Goal: Task Accomplishment & Management: Complete application form

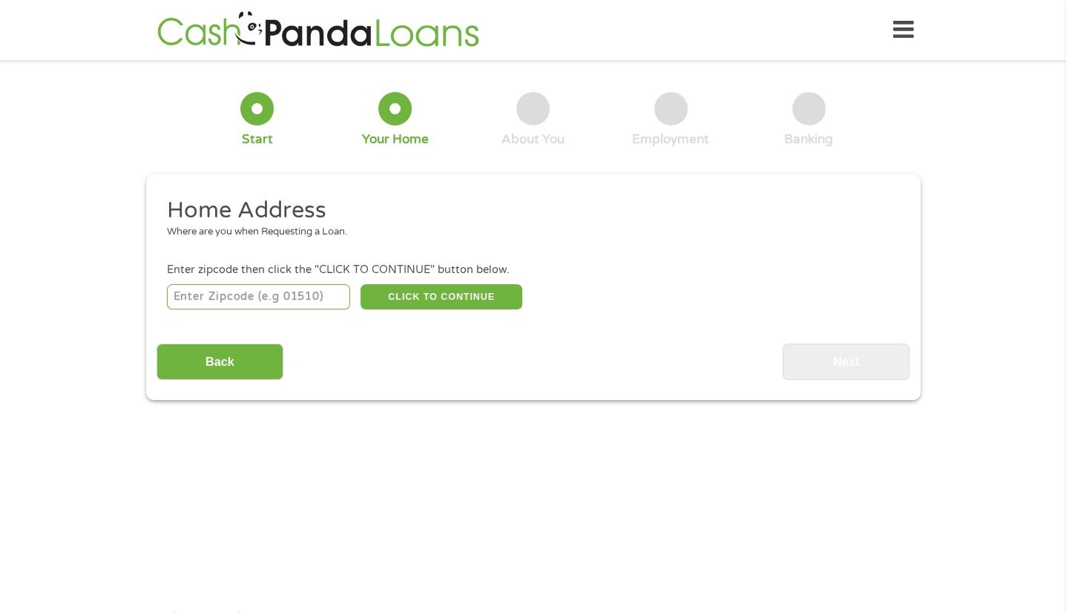
click at [306, 292] on input "number" at bounding box center [258, 296] width 183 height 25
type input "77520"
click at [452, 305] on button "CLICK TO CONTINUE" at bounding box center [441, 296] width 162 height 25
type input "77520"
type input "Baytown"
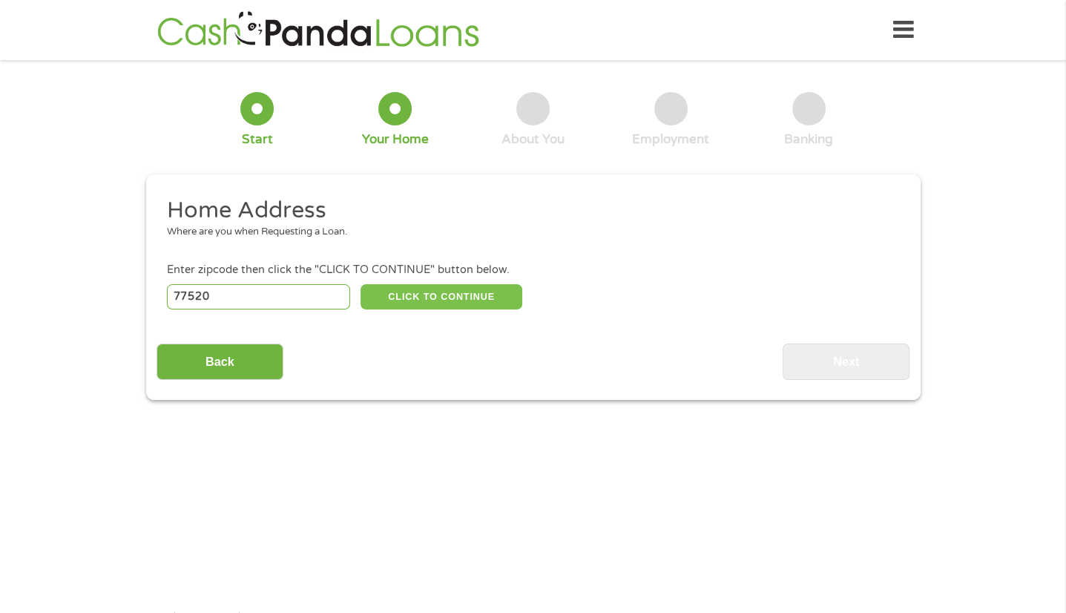
select select "[US_STATE]"
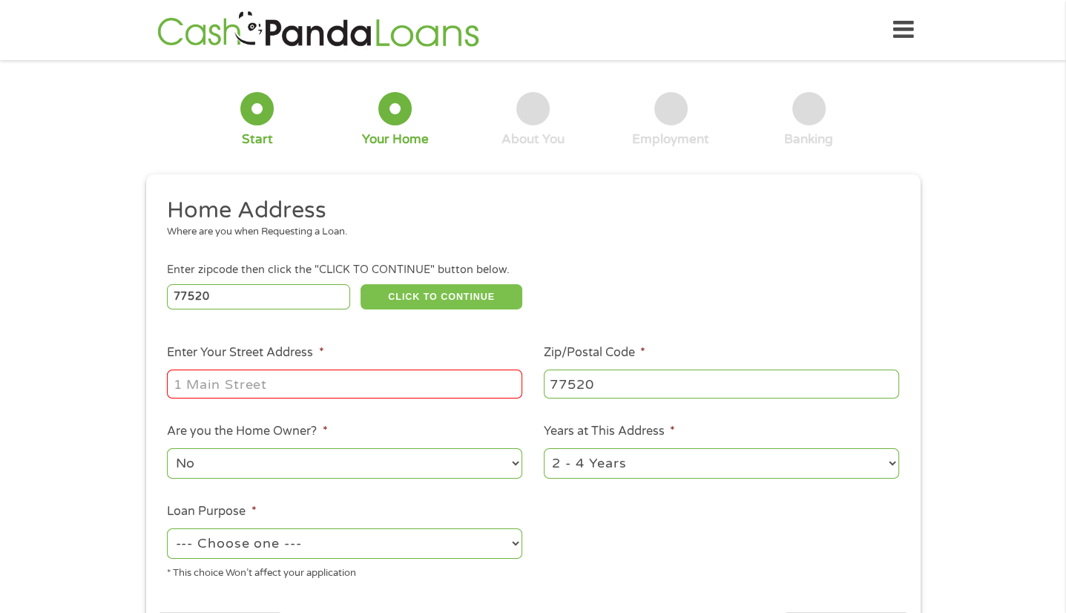
click at [879, 523] on ul "Home Address Where are you when Requesting a Loan. Enter zipcode then click the…" at bounding box center [532, 394] width 753 height 396
click at [245, 377] on input "Enter Your Street Address *" at bounding box center [344, 383] width 355 height 28
type input "[STREET_ADDRESS][PERSON_NAME]"
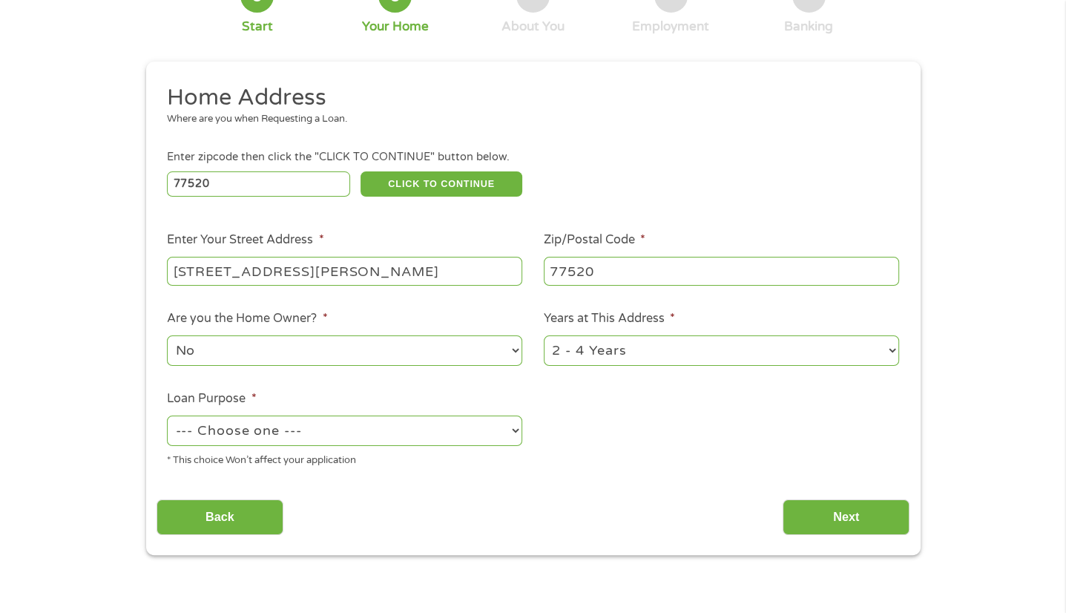
scroll to position [128, 0]
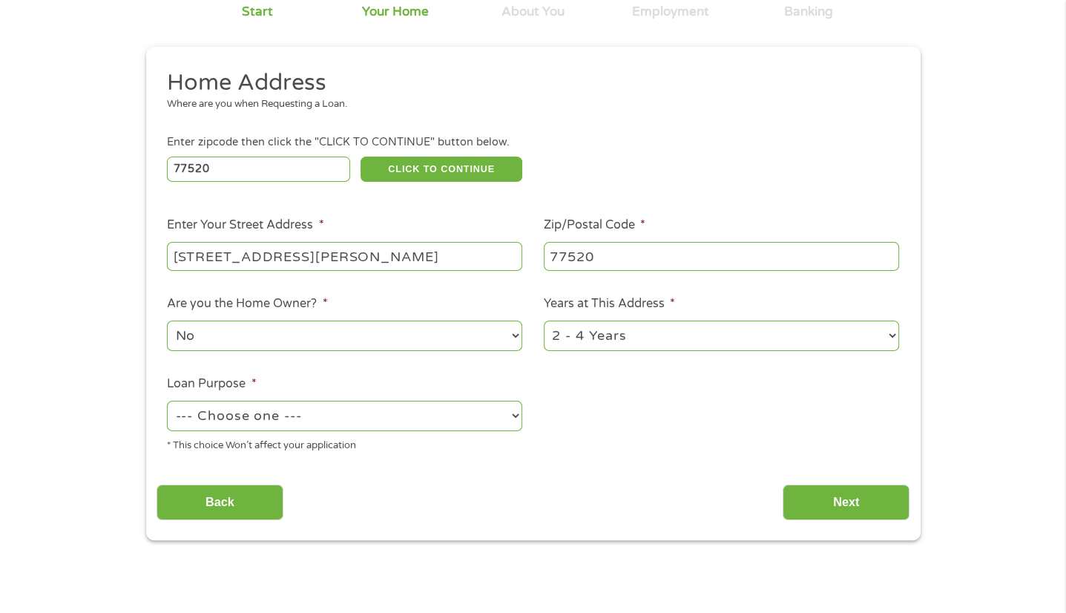
click at [492, 431] on select "--- Choose one --- Pay Bills Debt Consolidation Home Improvement Major Purchase…" at bounding box center [344, 415] width 355 height 30
select select "other"
click at [167, 401] on select "--- Choose one --- Pay Bills Debt Consolidation Home Improvement Major Purchase…" at bounding box center [344, 415] width 355 height 30
click at [859, 497] on input "Next" at bounding box center [845, 502] width 127 height 36
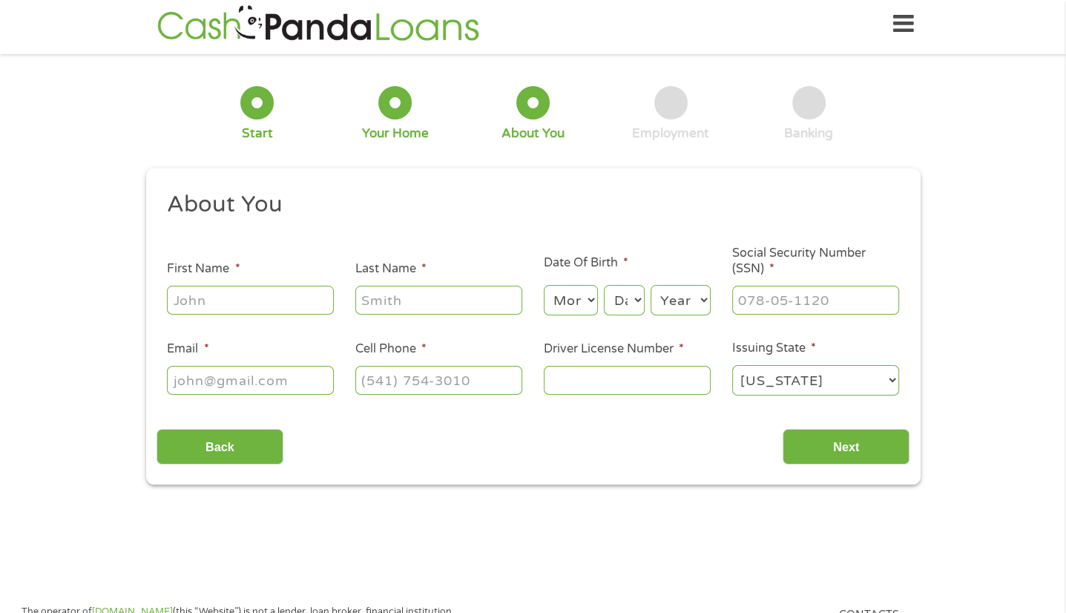
scroll to position [0, 0]
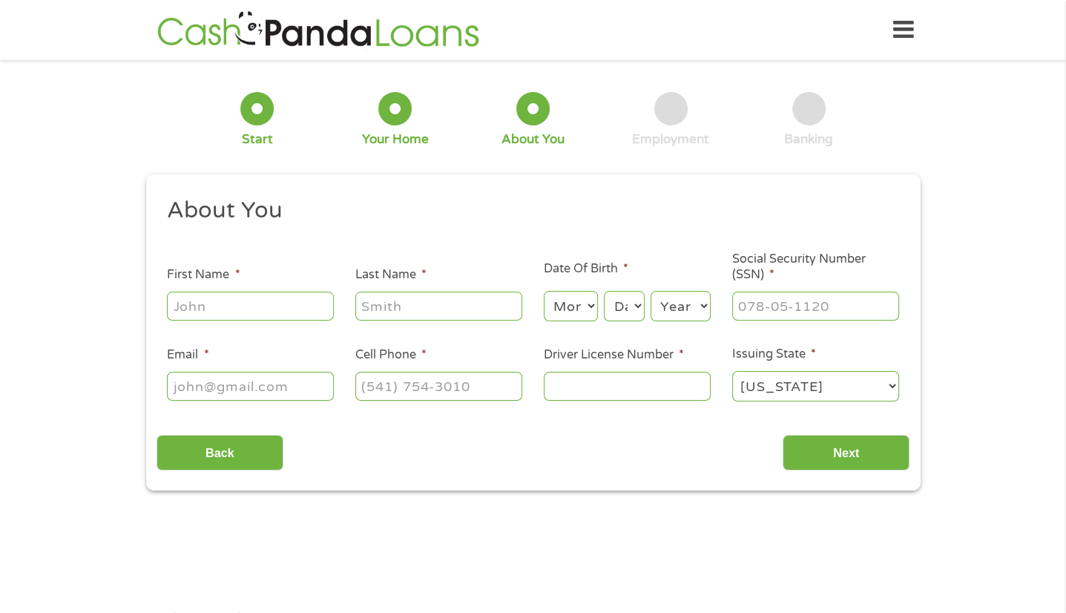
click at [285, 309] on input "First Name *" at bounding box center [250, 305] width 167 height 28
type input "[PERSON_NAME]"
type input "[PHONE_NUMBER]"
click at [590, 305] on select "Month 1 2 3 4 5 6 7 8 9 10 11 12" at bounding box center [571, 306] width 54 height 30
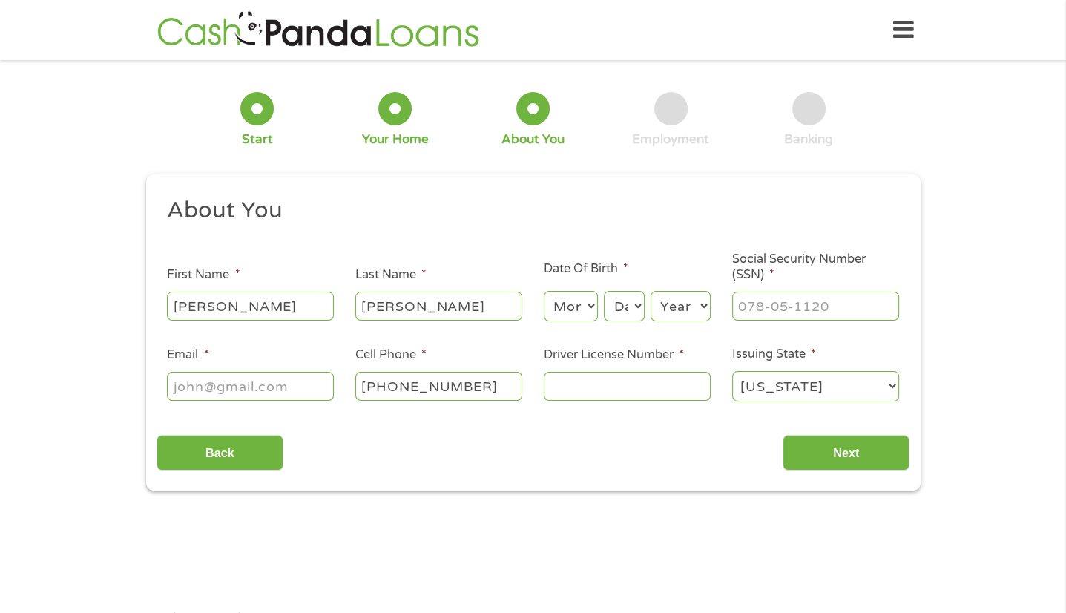
select select "6"
click at [544, 291] on select "Month 1 2 3 4 5 6 7 8 9 10 11 12" at bounding box center [571, 306] width 54 height 30
click at [629, 317] on select "Day 1 2 3 4 5 6 7 8 9 10 11 12 13 14 15 16 17 18 19 20 21 22 23 24 25 26 27 28 …" at bounding box center [624, 306] width 40 height 30
select select "11"
click at [604, 291] on select "Day 1 2 3 4 5 6 7 8 9 10 11 12 13 14 15 16 17 18 19 20 21 22 23 24 25 26 27 28 …" at bounding box center [624, 306] width 40 height 30
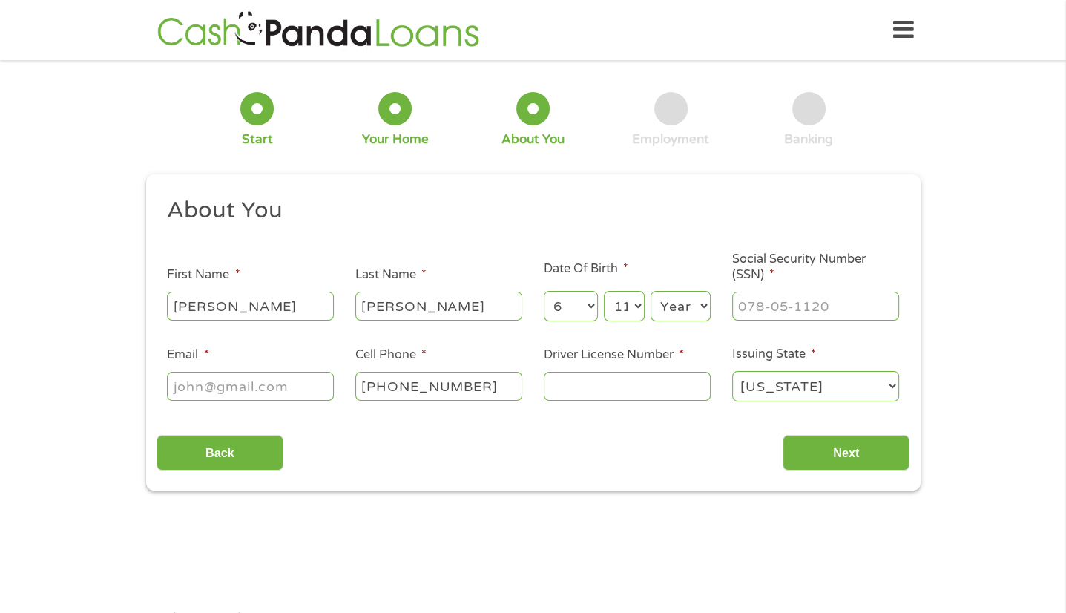
click at [687, 320] on select "Year [DATE] 2006 2005 2004 2003 2002 2001 2000 1999 1998 1997 1996 1995 1994 19…" at bounding box center [680, 306] width 60 height 30
select select "1979"
click at [650, 291] on select "Year [DATE] 2006 2005 2004 2003 2002 2001 2000 1999 1998 1997 1996 1995 1994 19…" at bounding box center [680, 306] width 60 height 30
click at [816, 308] on input "Social Security Number (SSN) *" at bounding box center [815, 305] width 167 height 28
type input "452-55-2394"
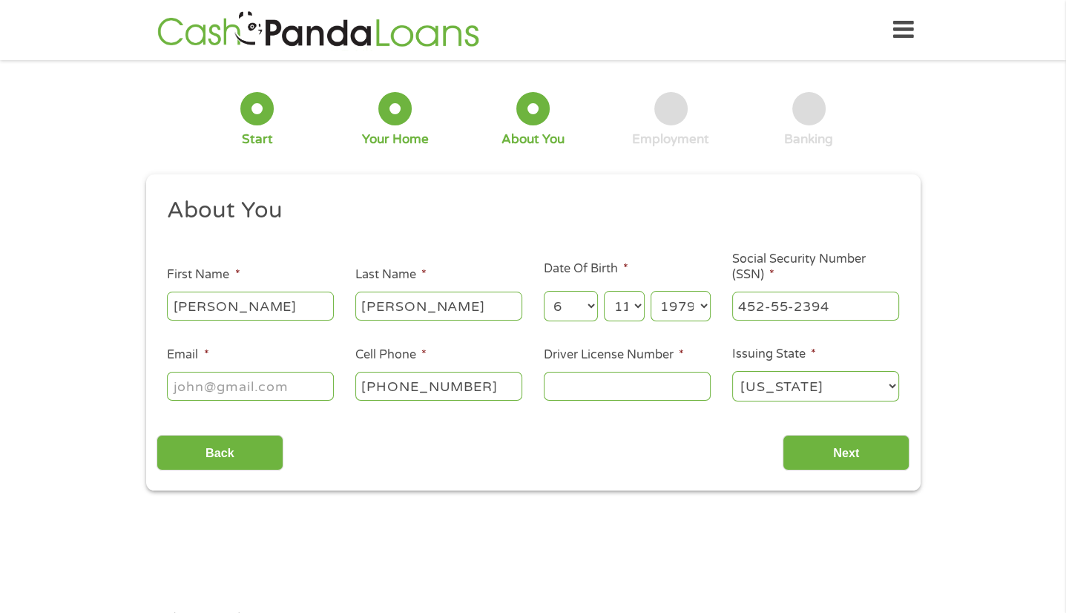
click at [273, 374] on input "Email *" at bounding box center [250, 386] width 167 height 28
click at [275, 395] on input "Email *" at bounding box center [250, 386] width 167 height 28
type input "[EMAIL_ADDRESS][DOMAIN_NAME]"
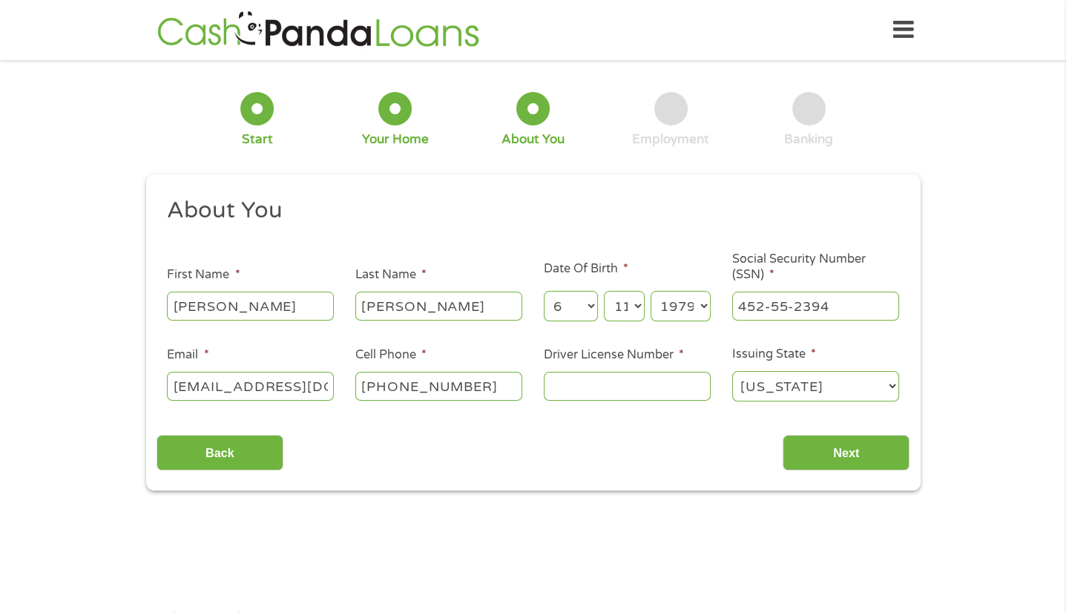
click at [644, 384] on input "Driver License Number *" at bounding box center [627, 386] width 167 height 28
type input "42788118"
click at [839, 449] on input "Next" at bounding box center [845, 453] width 127 height 36
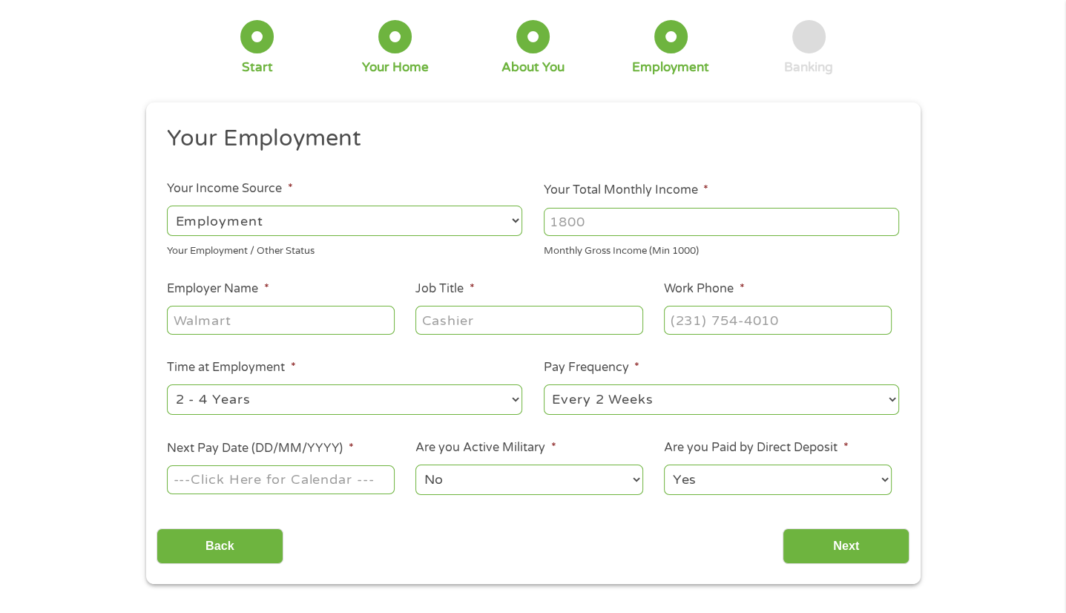
scroll to position [84, 0]
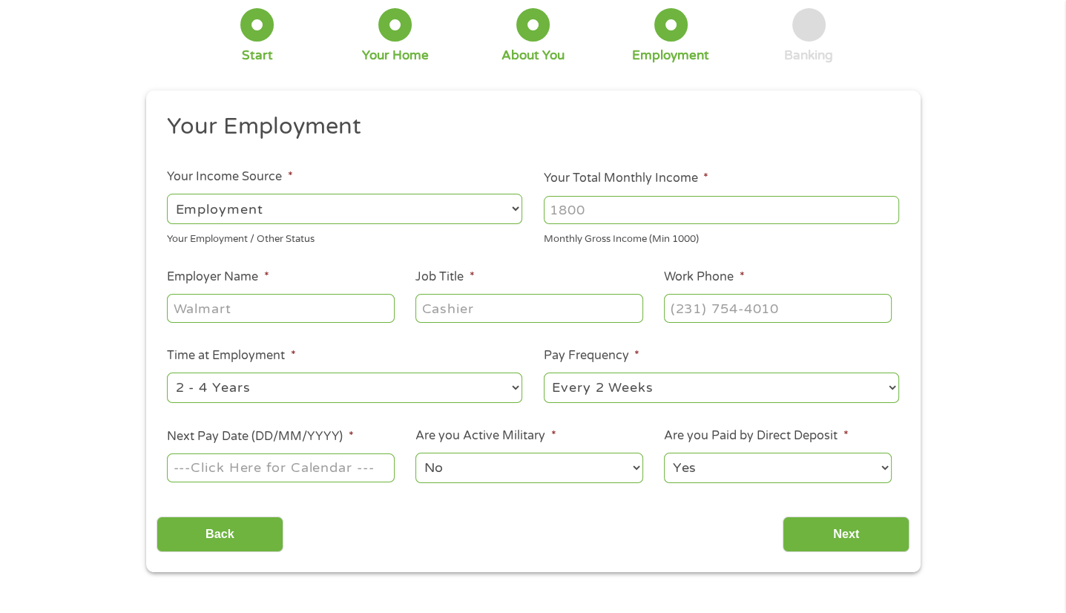
click at [650, 208] on input "Your Total Monthly Income *" at bounding box center [721, 210] width 355 height 28
type input "3400"
click at [234, 309] on input "Employer Name *" at bounding box center [280, 308] width 227 height 28
type input "SIG Insurance"
type input "Account Manager"
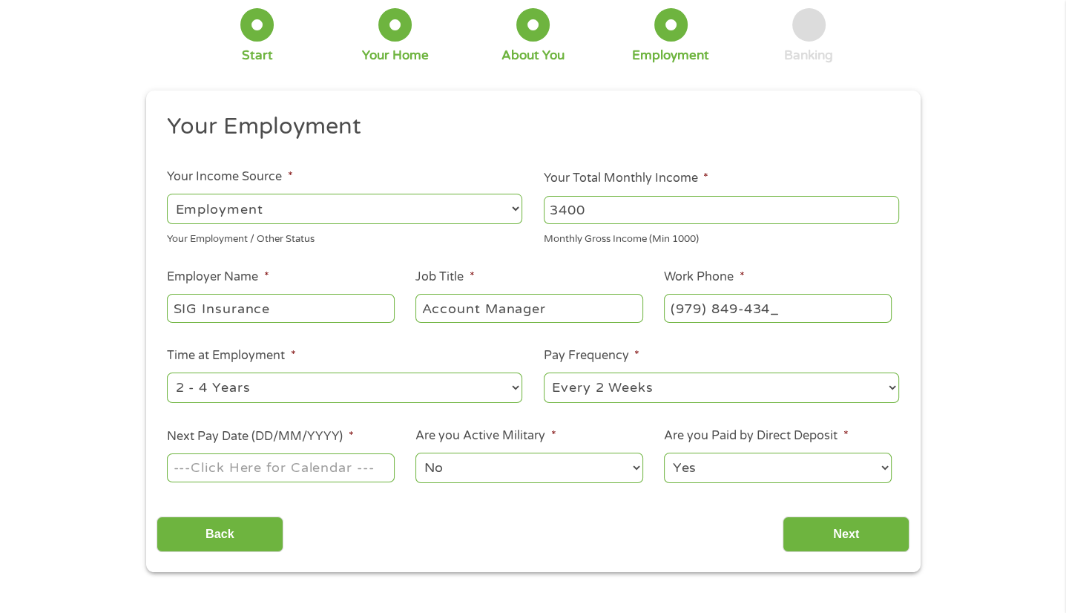
type input "[PHONE_NUMBER]"
click at [356, 466] on input "Next Pay Date (DD/MM/YYYY) *" at bounding box center [280, 467] width 227 height 28
click at [362, 479] on input "[DATE]" at bounding box center [280, 467] width 227 height 28
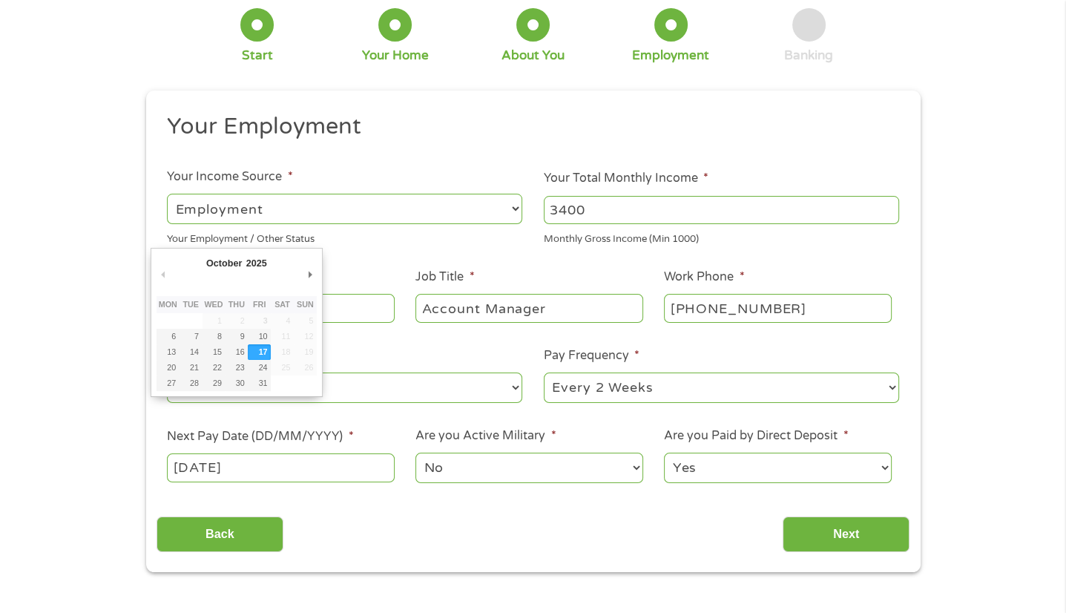
type input "[DATE]"
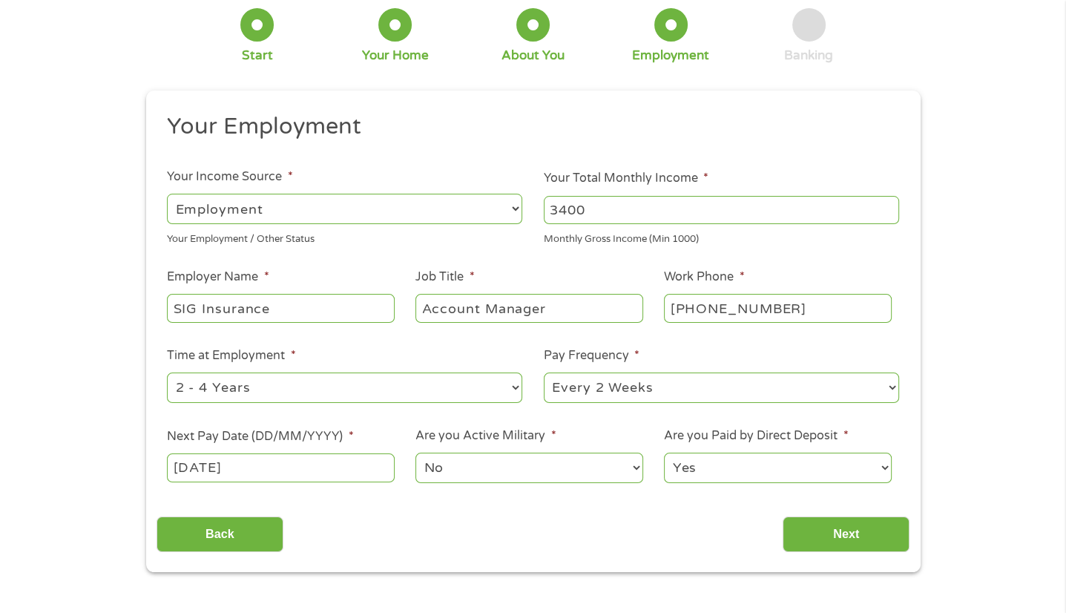
click at [851, 542] on input "Next" at bounding box center [845, 534] width 127 height 36
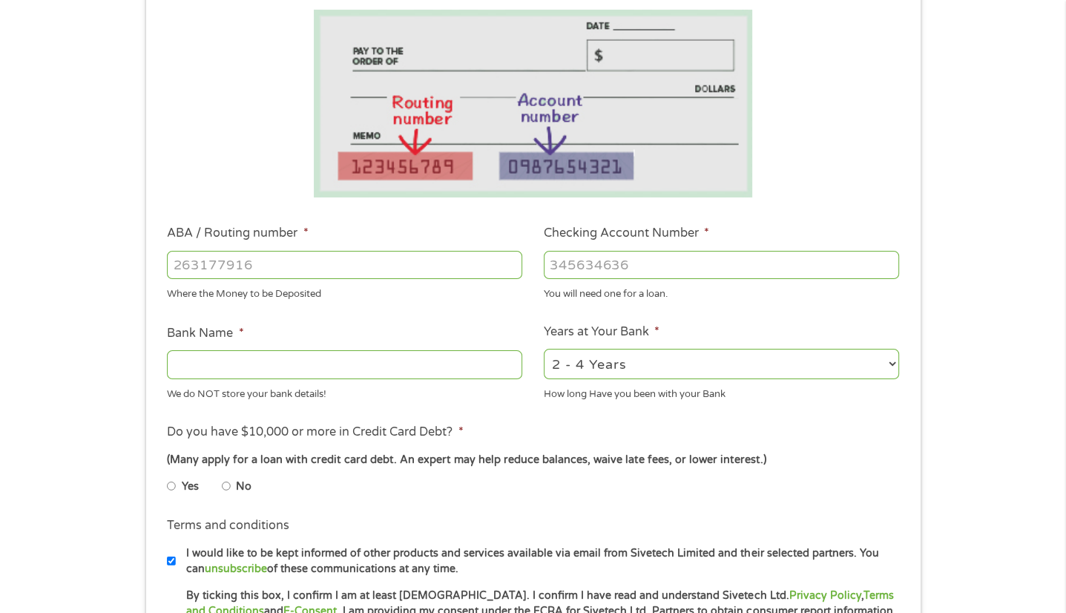
scroll to position [257, 0]
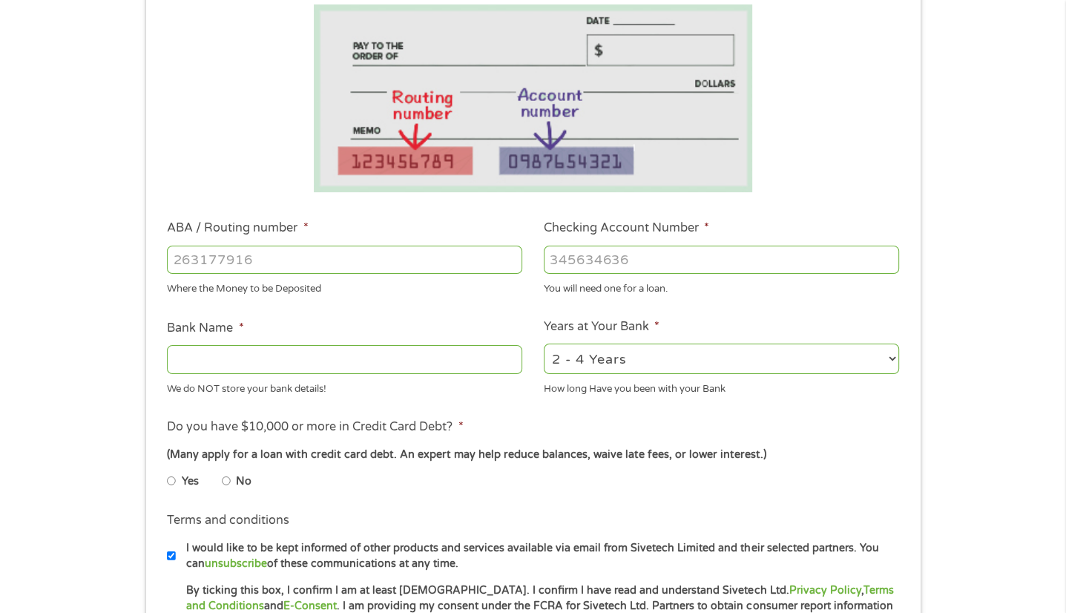
click at [400, 265] on input "ABA / Routing number *" at bounding box center [344, 259] width 355 height 28
type input "111000025"
type input "BANK OF AMERICA NA"
click at [644, 262] on input "Checking Account Number *" at bounding box center [721, 259] width 355 height 28
type input "8"
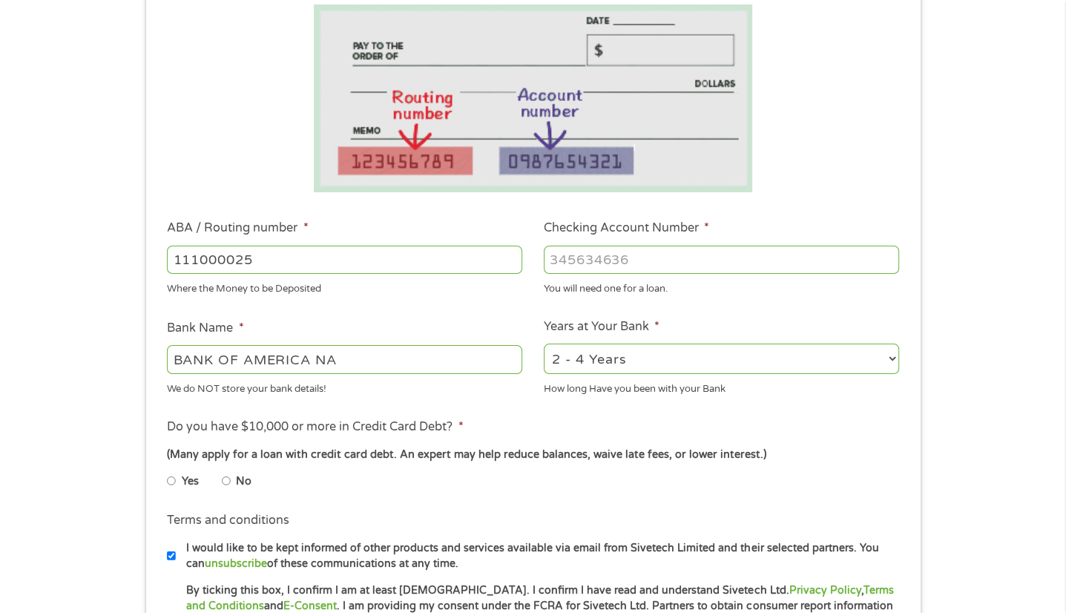
click at [245, 377] on div "We do NOT store your bank details!" at bounding box center [344, 386] width 355 height 20
click at [593, 260] on input "Checking Account Number *" at bounding box center [721, 259] width 355 height 28
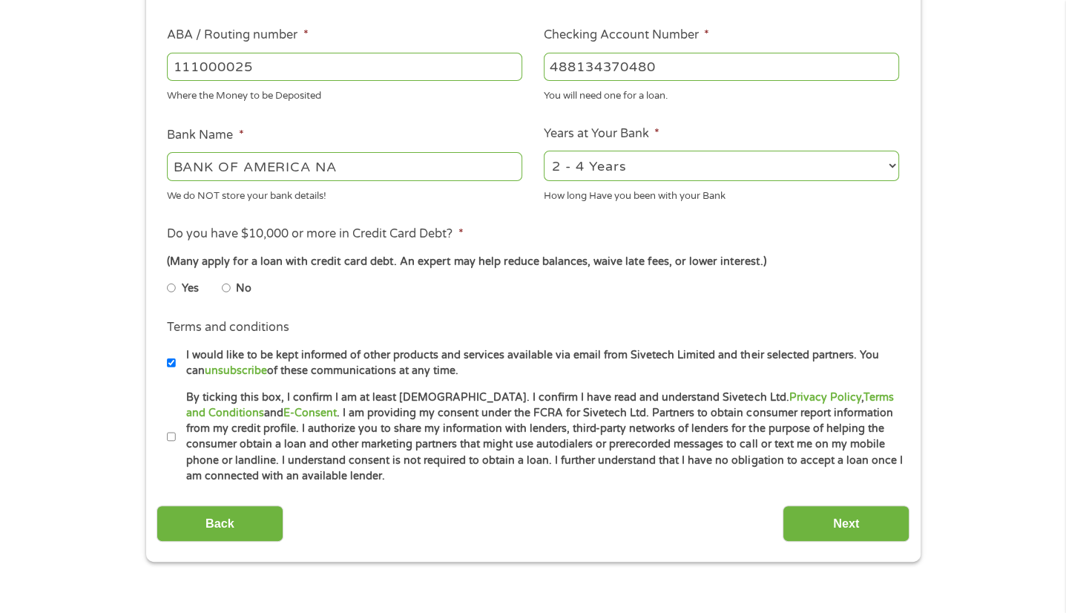
scroll to position [458, 0]
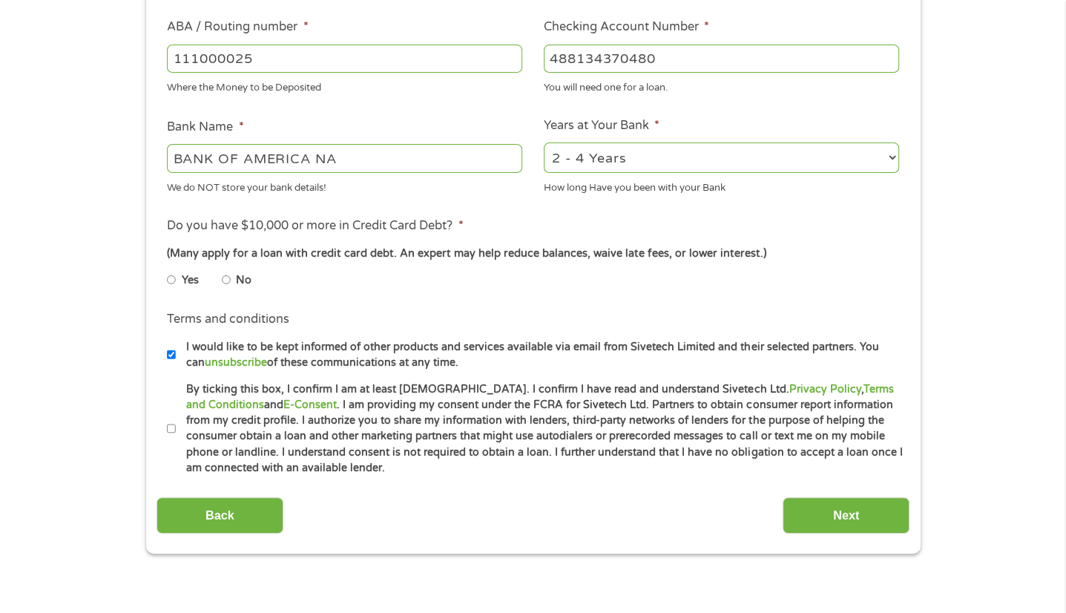
type input "488134370480"
click at [593, 260] on div "(Many apply for a loan with credit card debt. An expert may help reduce balance…" at bounding box center [532, 253] width 731 height 16
click at [193, 435] on label "By ticking this box, I confirm I am at least [DEMOGRAPHIC_DATA]. I confirm I ha…" at bounding box center [539, 428] width 727 height 95
click at [176, 435] on input "By ticking this box, I confirm I am at least [DEMOGRAPHIC_DATA]. I confirm I ha…" at bounding box center [171, 429] width 9 height 24
checkbox input "true"
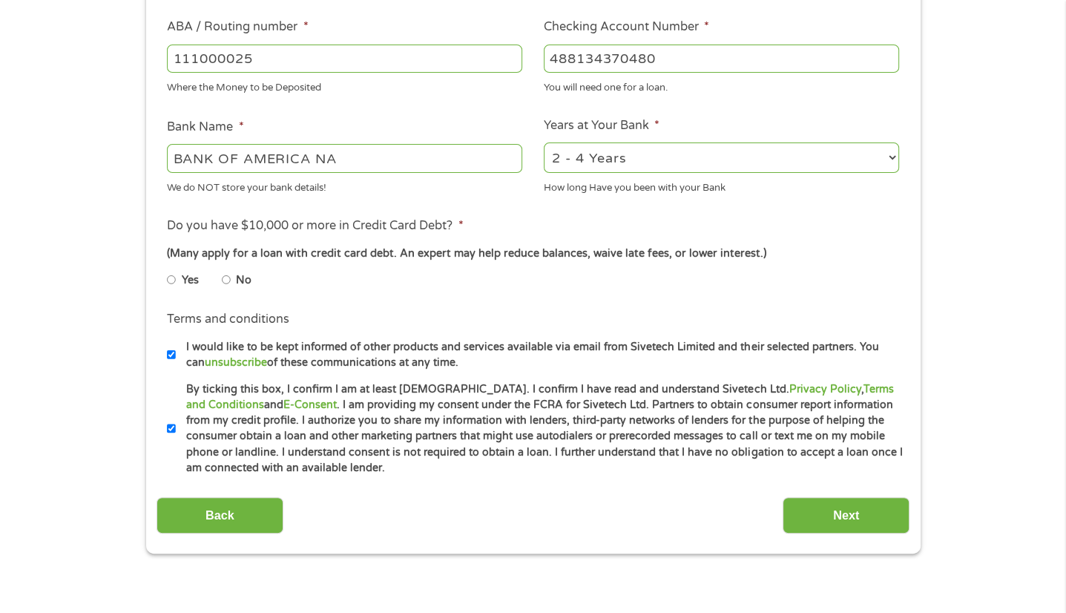
click at [237, 281] on label "No" at bounding box center [244, 280] width 16 height 16
click at [231, 281] on input "No" at bounding box center [226, 280] width 9 height 24
radio input "true"
click at [831, 521] on input "Next" at bounding box center [845, 515] width 127 height 36
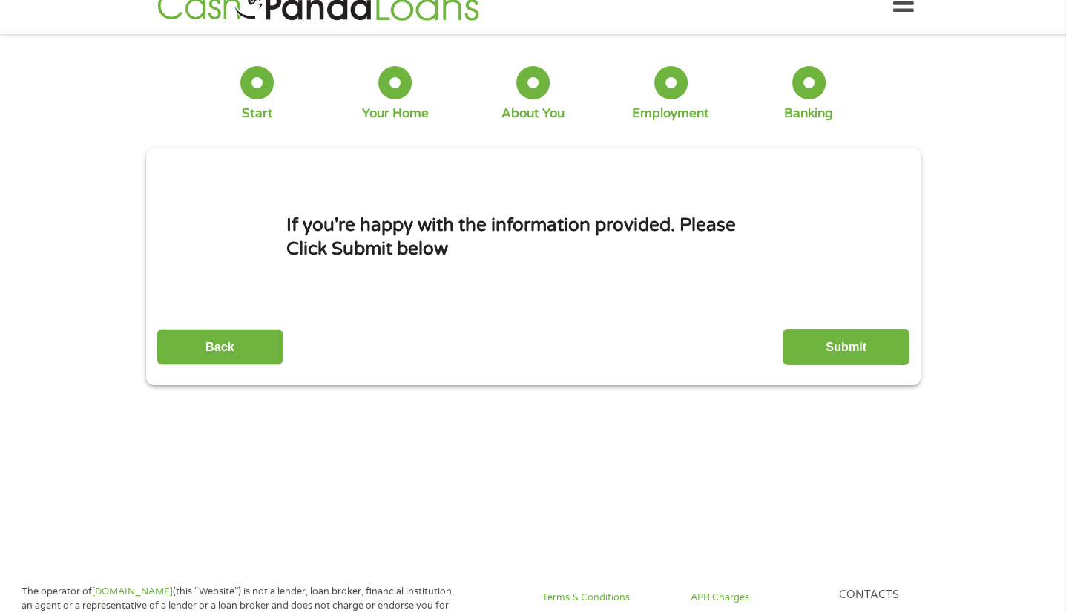
scroll to position [0, 0]
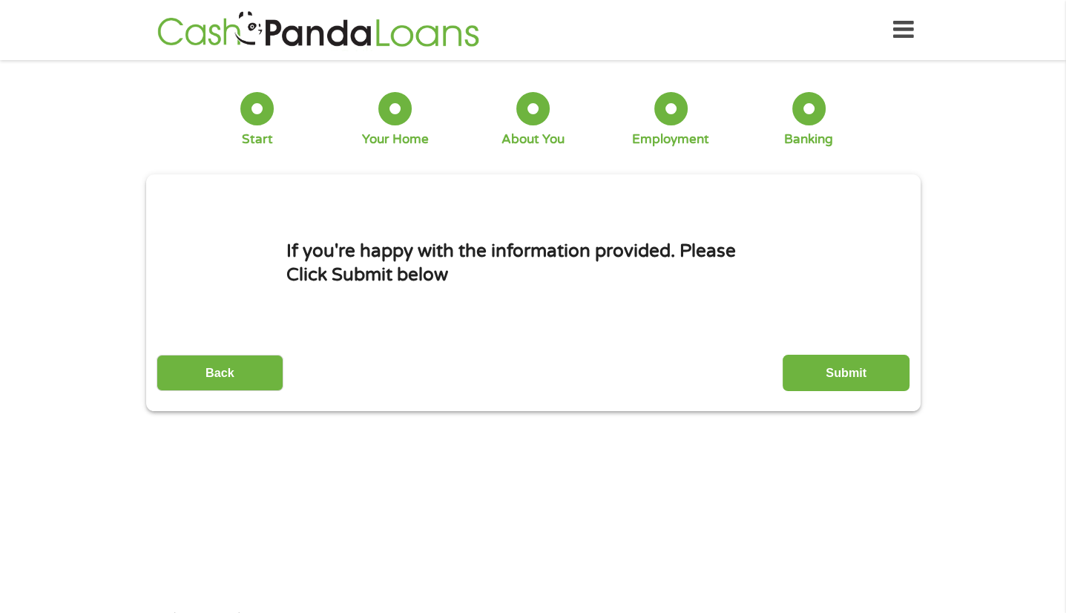
click at [818, 368] on input "Submit" at bounding box center [845, 372] width 127 height 36
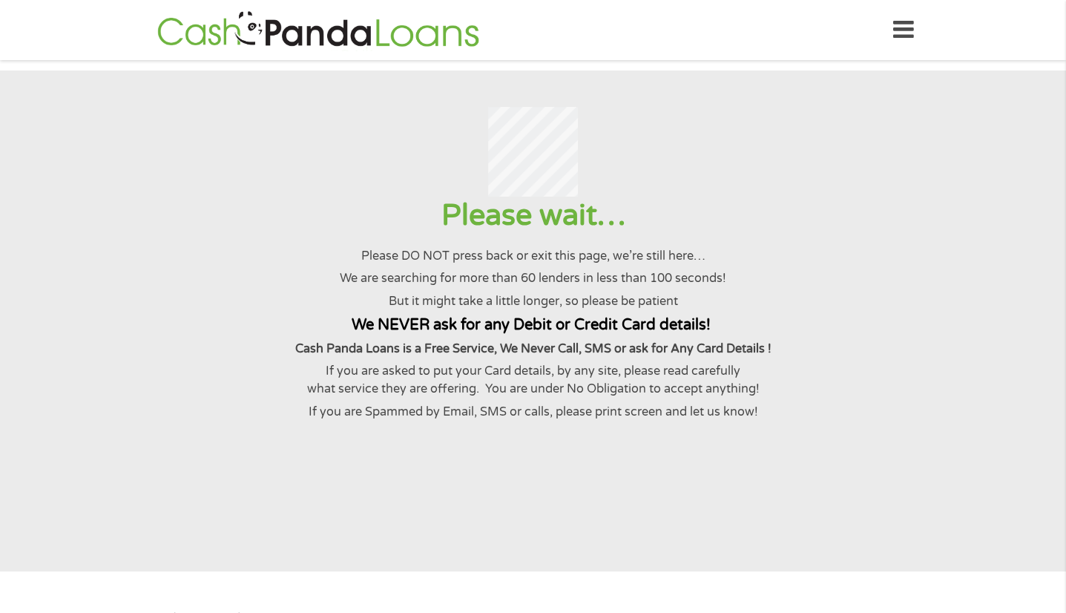
click at [593, 260] on p "Please DO NOT press back or exit this page, we’re still here…" at bounding box center [532, 256] width 1029 height 18
